Goal: Task Accomplishment & Management: Manage account settings

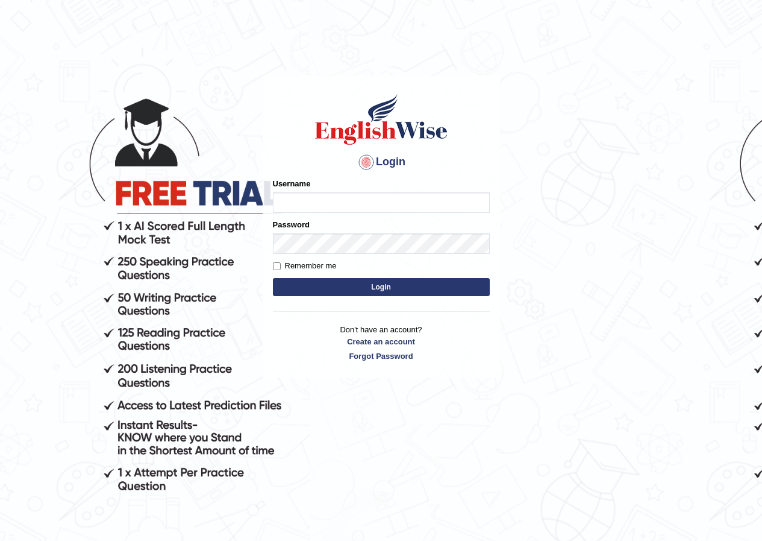
click at [376, 205] on input "Username" at bounding box center [381, 202] width 217 height 20
type input "vivekperumal_parramatta"
click at [288, 269] on label "Remember me" at bounding box center [305, 266] width 64 height 12
click at [281, 269] on input "Remember me" at bounding box center [277, 266] width 8 height 8
click at [292, 269] on label "Remember me" at bounding box center [305, 266] width 64 height 12
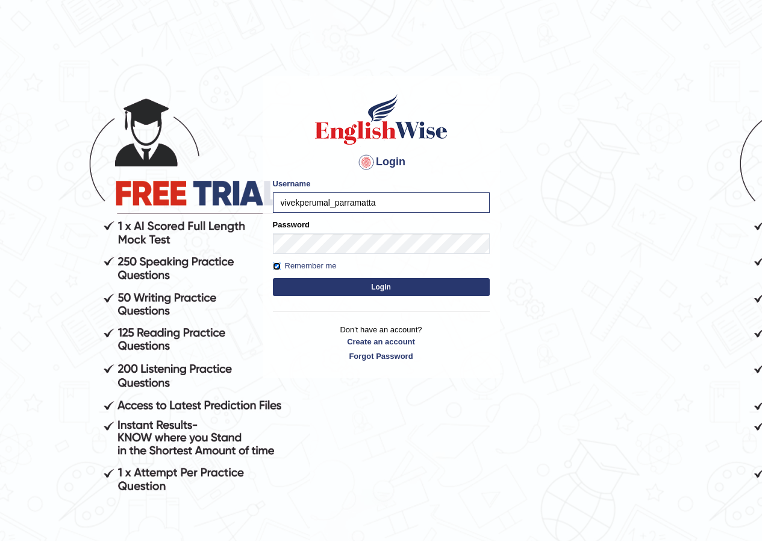
click at [281, 269] on input "Remember me" at bounding box center [277, 266] width 8 height 8
checkbox input "false"
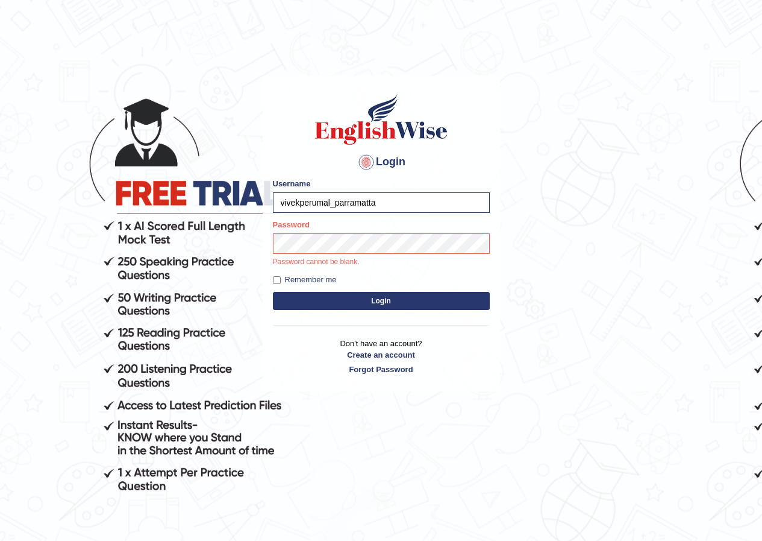
click at [405, 300] on button "Login" at bounding box center [381, 301] width 217 height 18
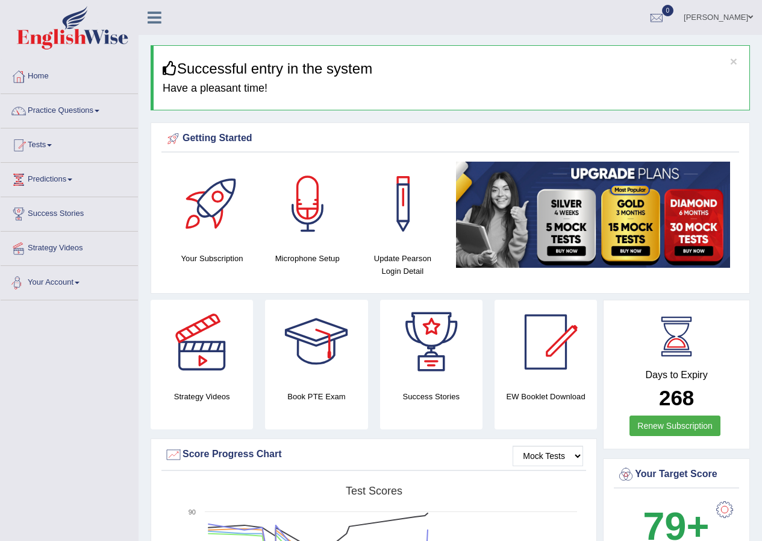
click at [54, 270] on link "Your Account" at bounding box center [69, 281] width 137 height 30
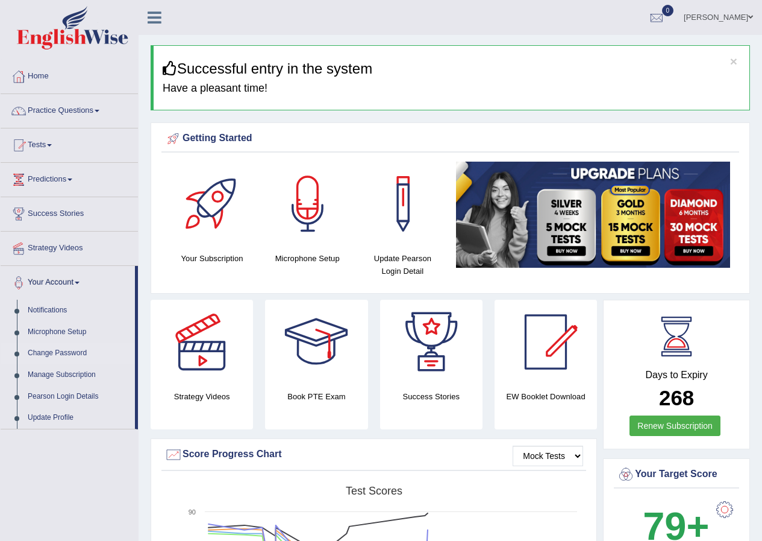
click at [83, 345] on link "Change Password" at bounding box center [78, 353] width 113 height 22
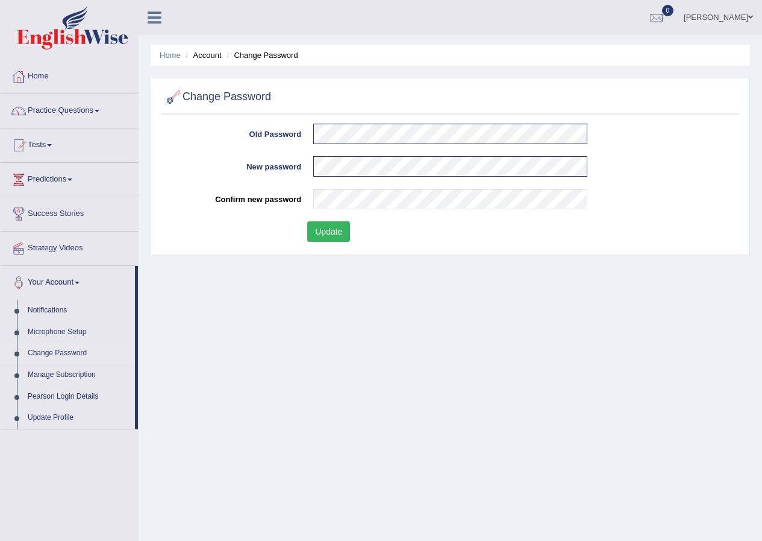
click at [320, 227] on button "Update" at bounding box center [328, 231] width 43 height 20
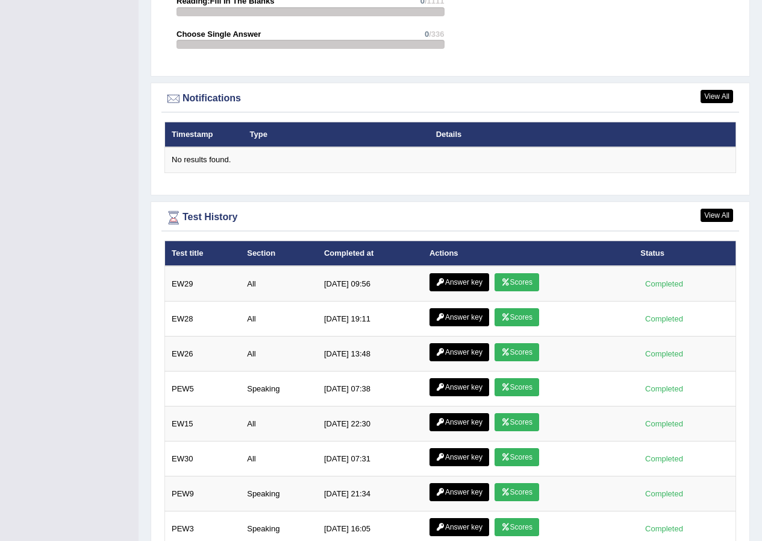
scroll to position [1449, 0]
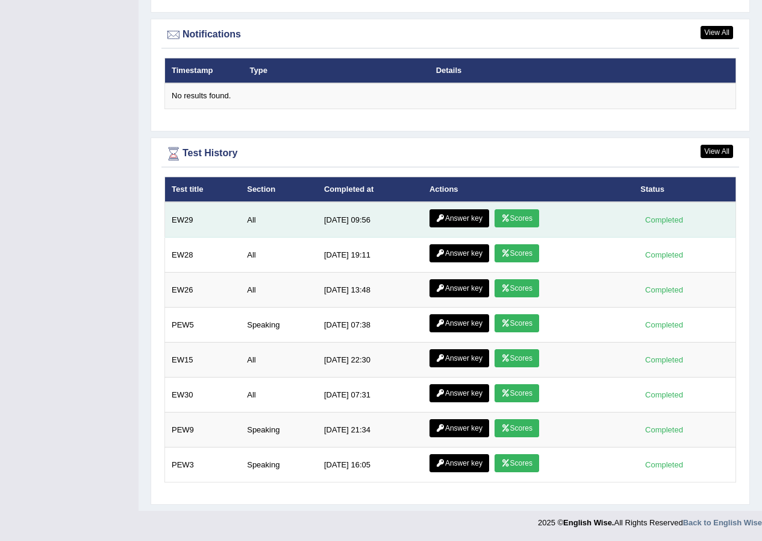
click at [539, 209] on link "Scores" at bounding box center [517, 218] width 45 height 18
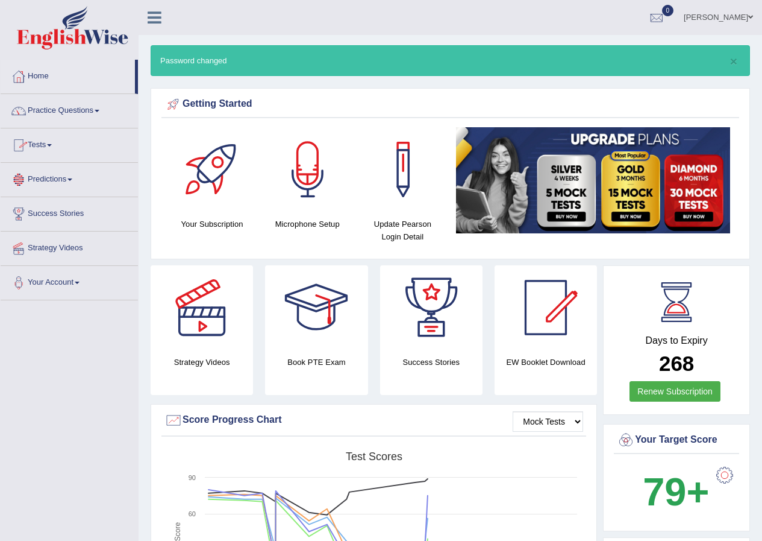
click at [47, 152] on link "Tests" at bounding box center [69, 143] width 137 height 30
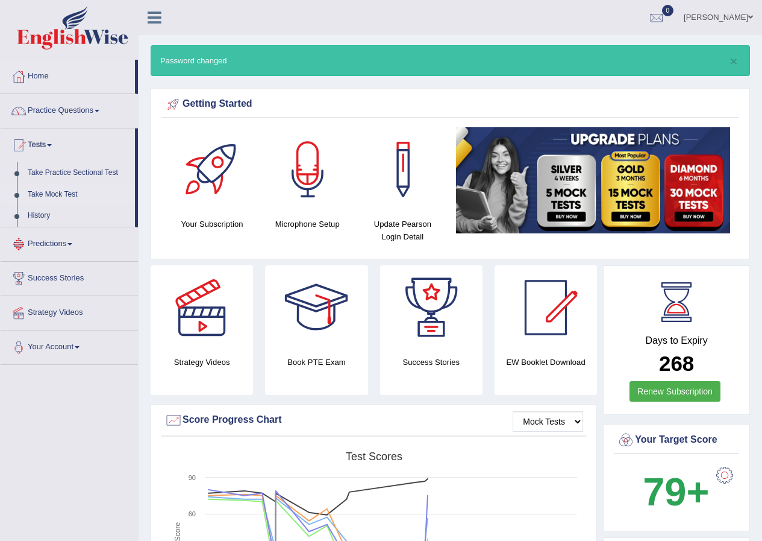
click at [80, 189] on link "Take Mock Test" at bounding box center [78, 195] width 113 height 22
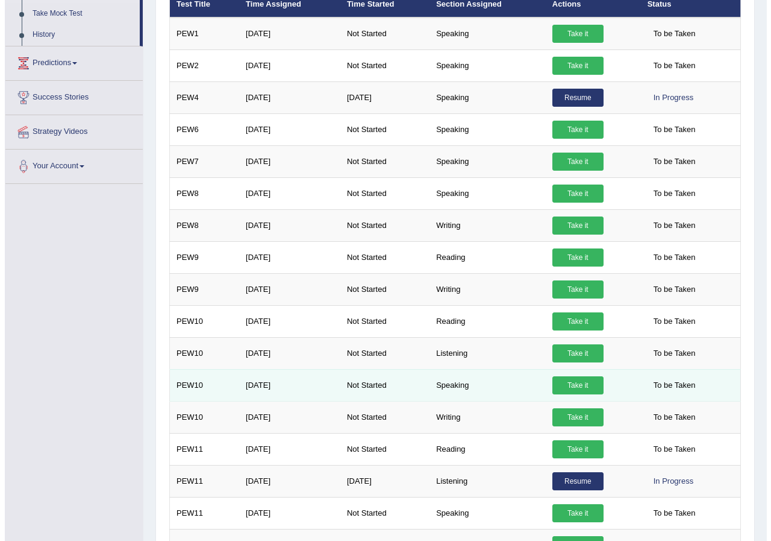
scroll to position [202, 0]
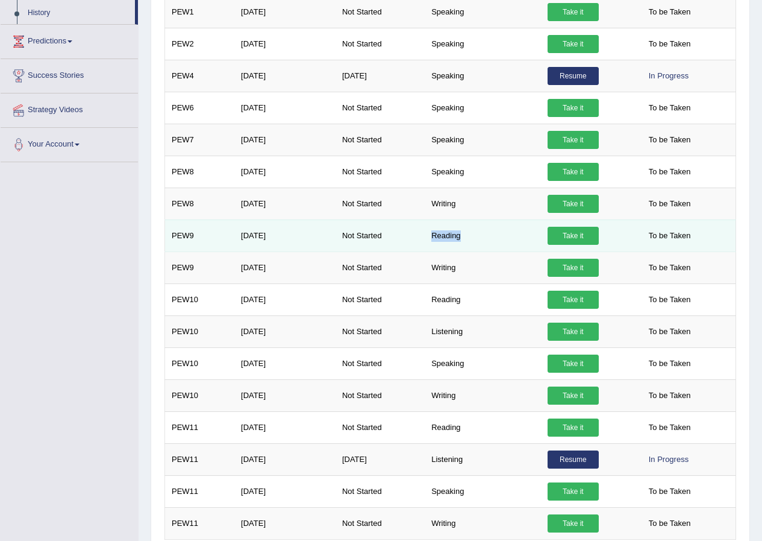
drag, startPoint x: 431, startPoint y: 231, endPoint x: 478, endPoint y: 229, distance: 47.1
click at [478, 229] on td "Reading" at bounding box center [483, 235] width 116 height 32
click at [573, 237] on link "Take it" at bounding box center [573, 236] width 51 height 18
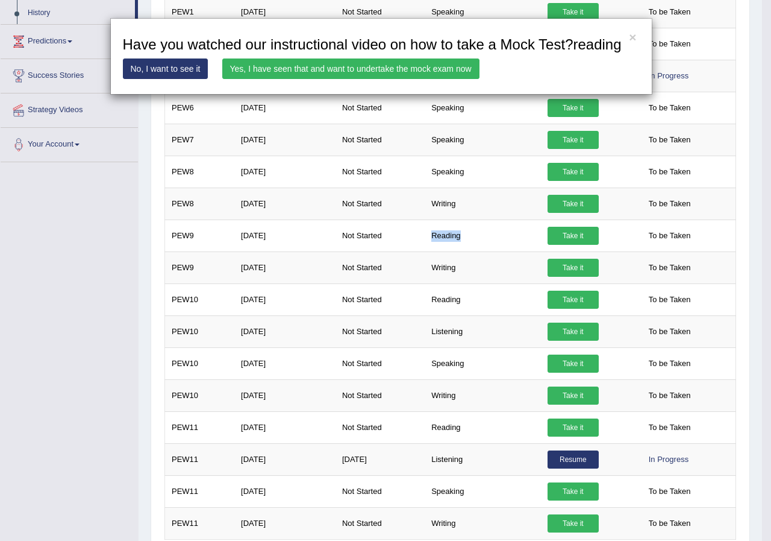
click at [381, 77] on link "Yes, I have seen that and want to undertake the mock exam now" at bounding box center [350, 68] width 257 height 20
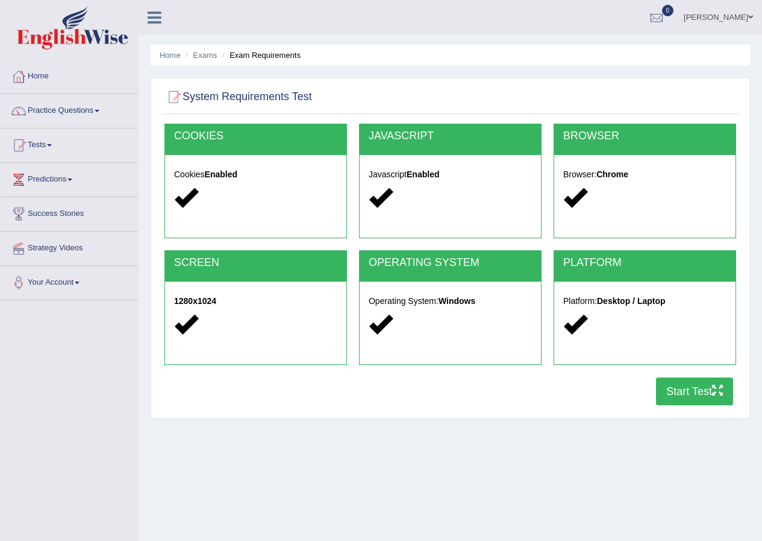
click at [704, 397] on button "Start Test" at bounding box center [694, 391] width 77 height 28
click at [727, 10] on link "Vivek Perumal" at bounding box center [718, 15] width 87 height 31
click at [0, 0] on link "Username: vivekperumal_parramatta" at bounding box center [0, 0] width 0 height 0
click at [584, 54] on ul "Home Exams Exam Requirements" at bounding box center [451, 55] width 600 height 21
click at [674, 7] on span "0" at bounding box center [668, 10] width 12 height 11
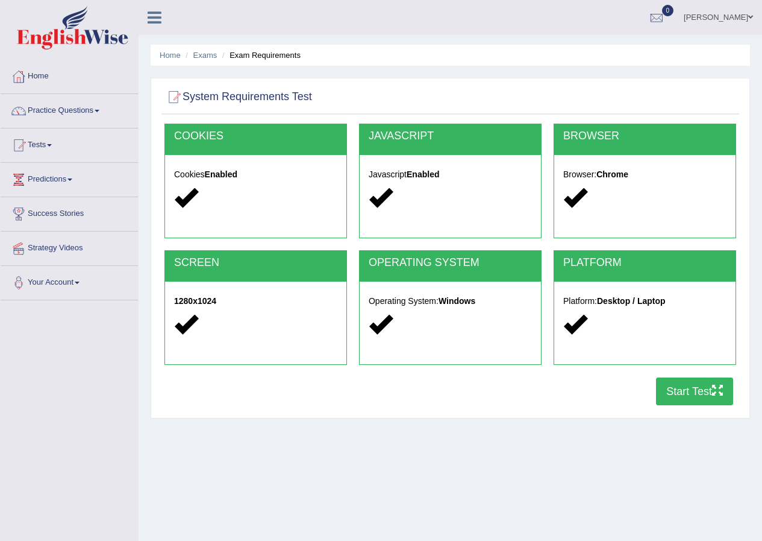
click at [0, 0] on ul "See All Alerts" at bounding box center [0, 0] width 0 height 0
click at [718, 9] on link "Vivek Perumal" at bounding box center [718, 15] width 87 height 31
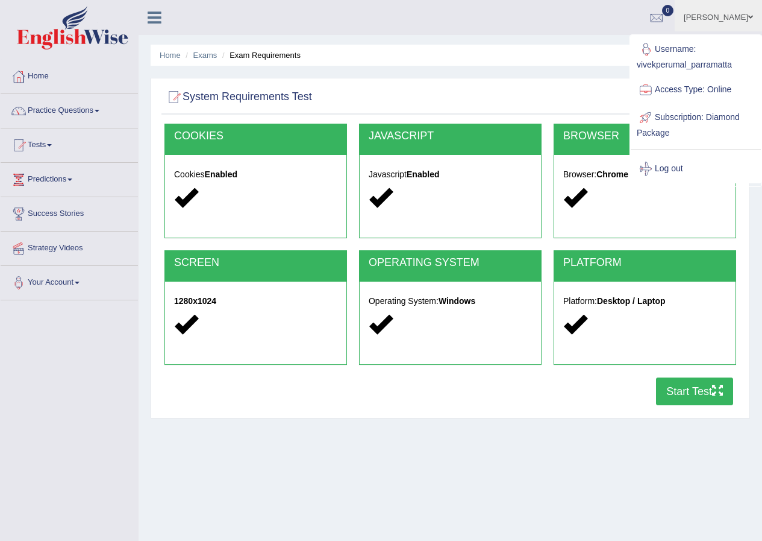
click at [715, 36] on link "Username: vivekperumal_parramatta" at bounding box center [696, 56] width 130 height 40
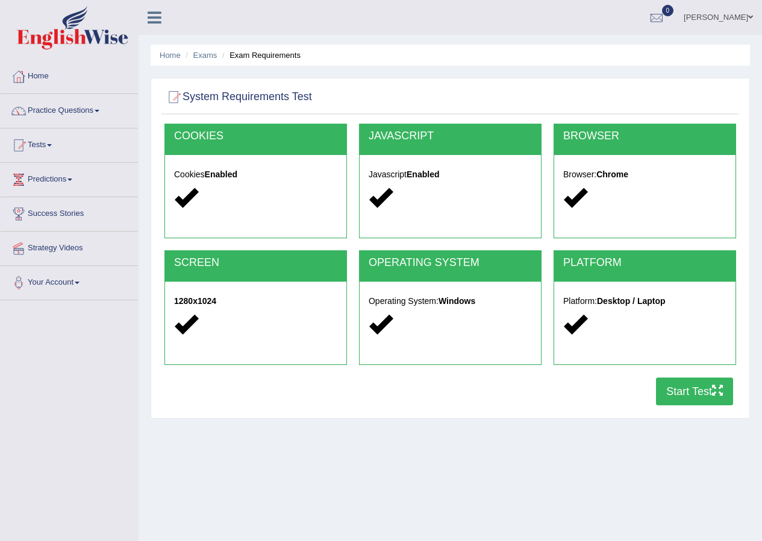
click at [714, 17] on link "Vivek Perumal" at bounding box center [718, 15] width 87 height 31
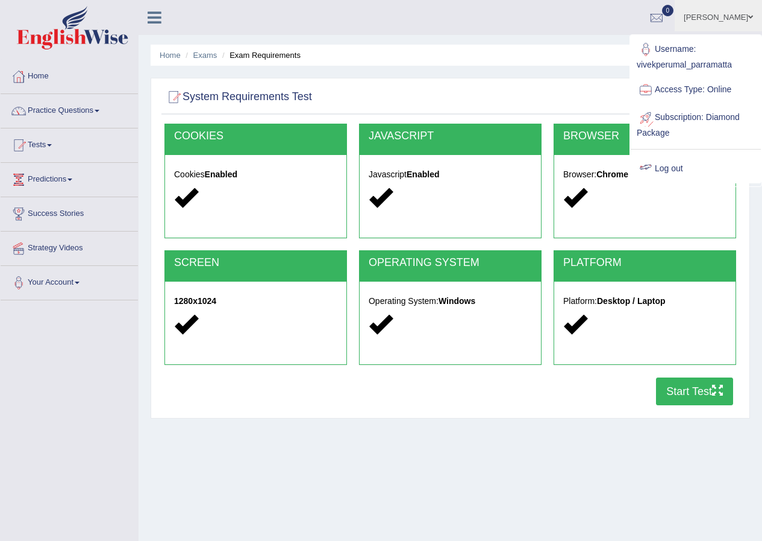
click at [663, 162] on link "Log out" at bounding box center [696, 169] width 130 height 28
